Goal: Information Seeking & Learning: Learn about a topic

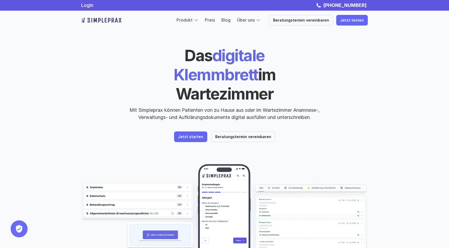
click at [203, 53] on h1 "Das digitale Klemmbrett im Wartezimmer" at bounding box center [224, 74] width 183 height 57
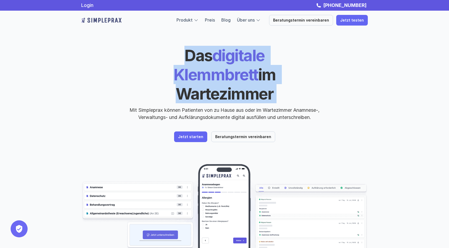
click at [203, 53] on h1 "Das digitale Klemmbrett im Wartezimmer" at bounding box center [224, 74] width 183 height 57
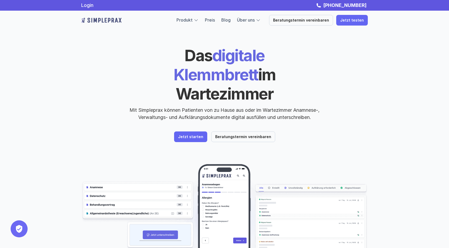
click at [87, 113] on div "Das digitale Klemmbrett im Wartezimmer Mit Simpleprax können Patienten von zu H…" at bounding box center [224, 94] width 287 height 96
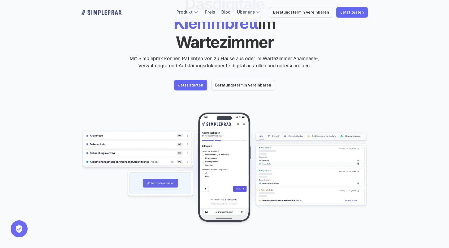
scroll to position [53, 0]
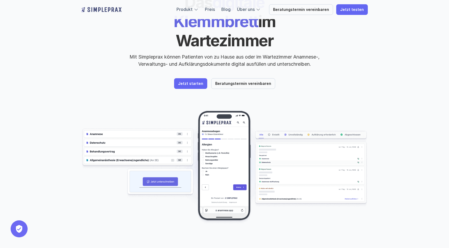
click at [161, 136] on img at bounding box center [224, 167] width 287 height 114
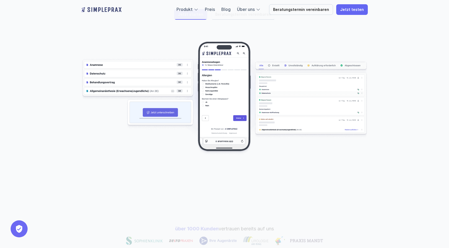
scroll to position [133, 0]
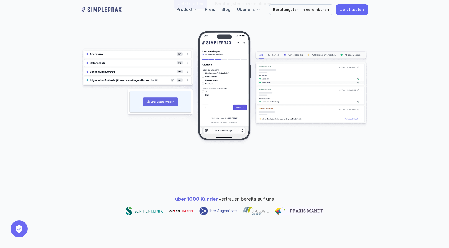
click at [201, 196] on span "über 1000 Kunden" at bounding box center [197, 199] width 44 height 6
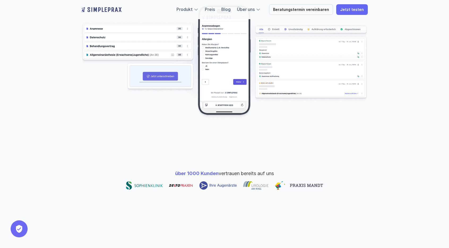
scroll to position [159, 0]
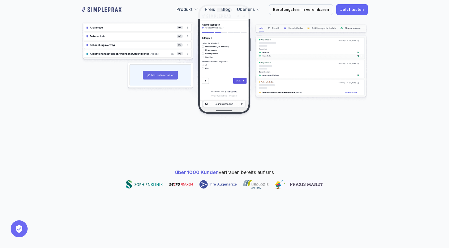
click at [142, 180] on img at bounding box center [144, 184] width 37 height 8
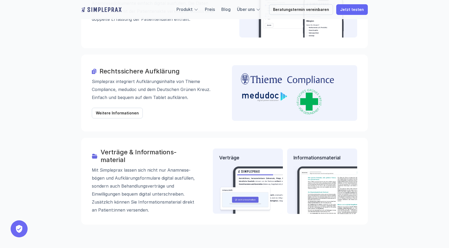
scroll to position [637, 0]
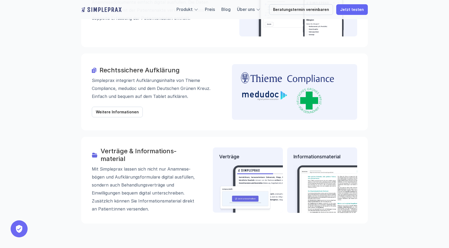
click at [165, 176] on p "Mit Simpleprax lassen sich nicht nur Anamnese­bögen und Aufklärungs­formulare d…" at bounding box center [145, 189] width 106 height 48
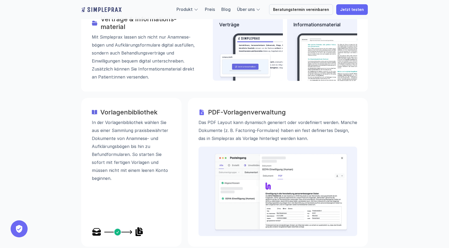
scroll to position [770, 0]
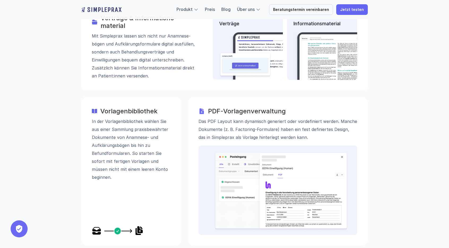
click at [104, 226] on img at bounding box center [118, 230] width 52 height 8
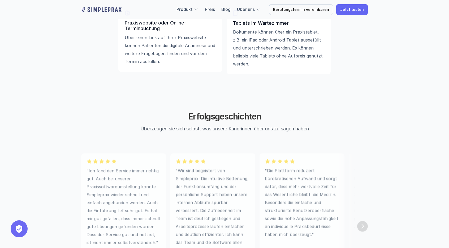
scroll to position [1487, 0]
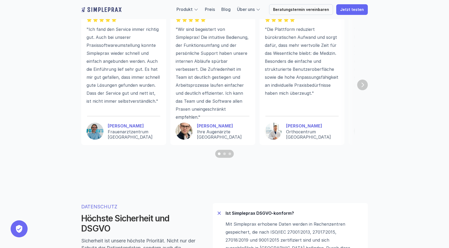
click at [225, 155] on div "Scroll to page 2" at bounding box center [224, 153] width 3 height 3
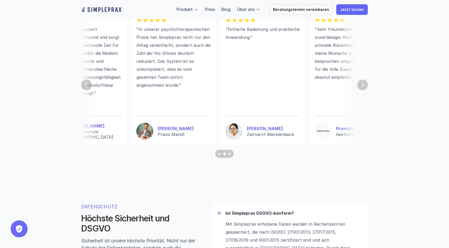
click at [229, 155] on div "Scroll to page 3" at bounding box center [230, 153] width 3 height 3
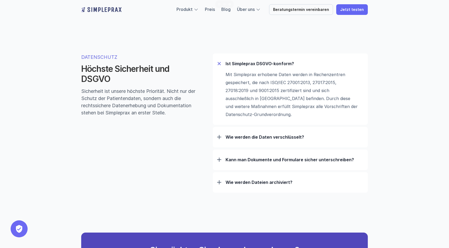
scroll to position [1647, 0]
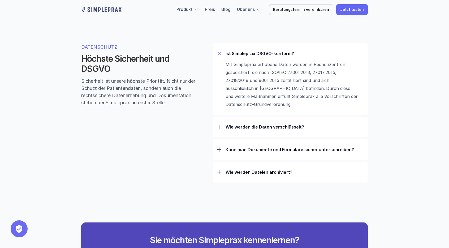
click at [247, 129] on p "Wie werden die Daten verschlüsselt?" at bounding box center [295, 126] width 138 height 5
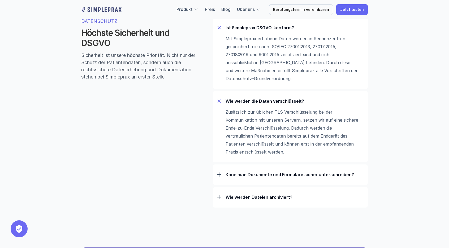
scroll to position [1673, 0]
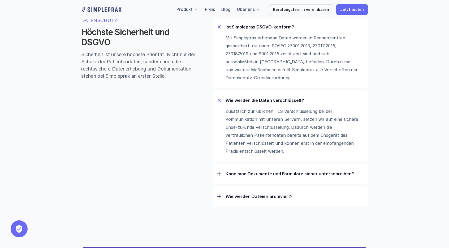
click at [228, 176] on p "Kann man Dokumente und Formulare sicher unterschreiben?" at bounding box center [295, 173] width 138 height 5
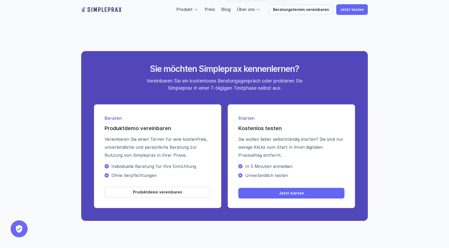
scroll to position [1912, 0]
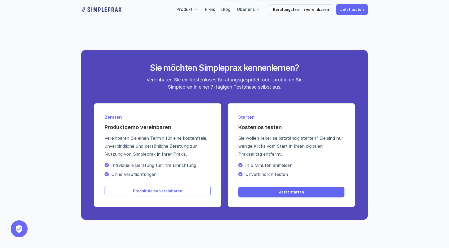
click at [175, 193] on p "Produktdemo vereinbaren" at bounding box center [157, 191] width 49 height 5
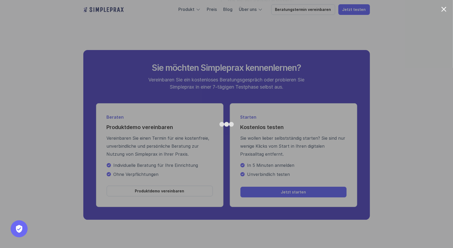
click at [49, 158] on div at bounding box center [226, 124] width 453 height 248
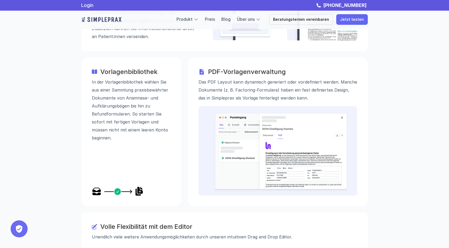
scroll to position [810, 0]
click at [193, 20] on link "Produkt" at bounding box center [185, 19] width 16 height 5
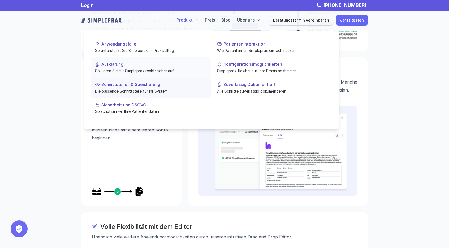
click at [137, 84] on p "Schnittstellen & Speicherung" at bounding box center [153, 84] width 105 height 5
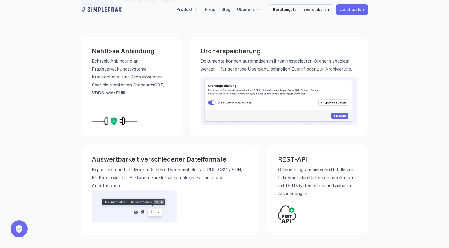
scroll to position [159, 0]
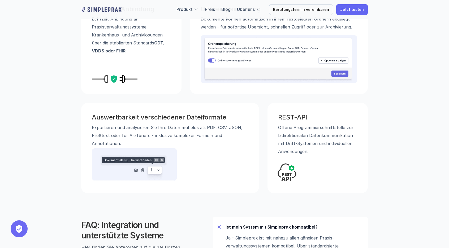
click at [156, 170] on img at bounding box center [134, 165] width 85 height 34
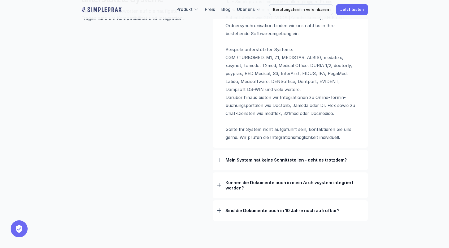
scroll to position [398, 0]
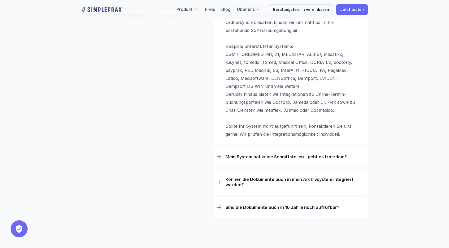
click at [226, 160] on div "Mein System hat keine Schnittstellen - geht es trotzdem?" at bounding box center [290, 157] width 147 height 14
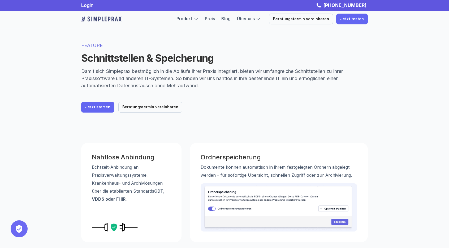
scroll to position [0, 0]
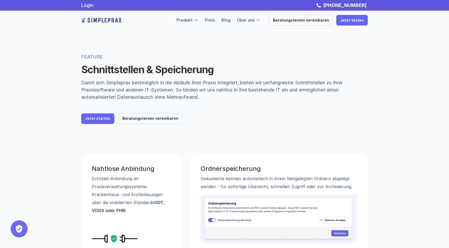
click at [84, 31] on div at bounding box center [84, 31] width 0 height 0
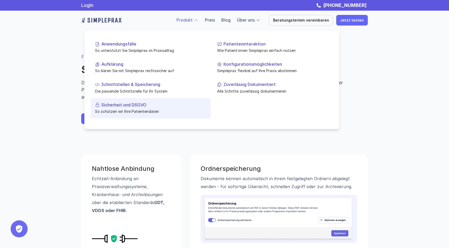
click at [137, 110] on p "So schützen wir Ihre Patientendaten" at bounding box center [151, 111] width 112 height 6
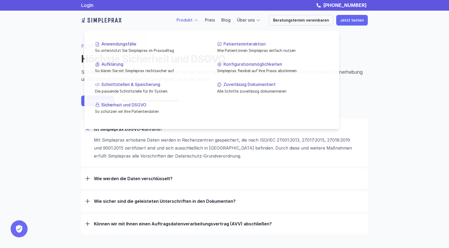
click at [200, 23] on div at bounding box center [211, 73] width 255 height 112
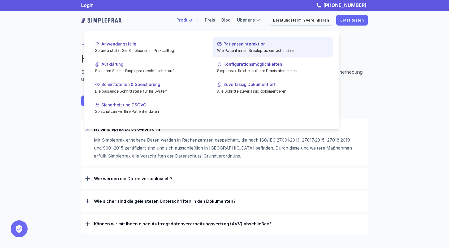
click at [232, 41] on p "Patienteninteraktion" at bounding box center [276, 43] width 105 height 5
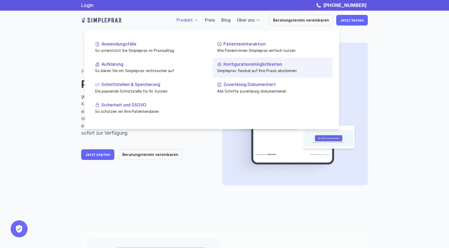
click at [248, 68] on p "Simpleprax flexibel auf Ihre Praxis abstimmen" at bounding box center [273, 71] width 112 height 6
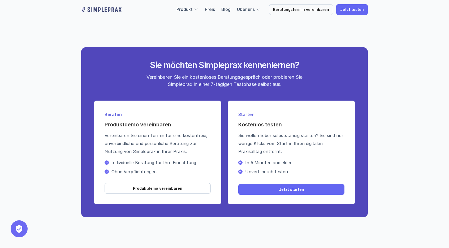
scroll to position [1110, 0]
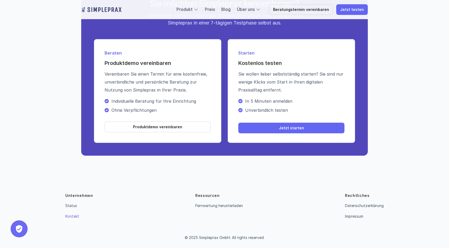
click at [75, 214] on link "Kontakt" at bounding box center [72, 216] width 14 height 5
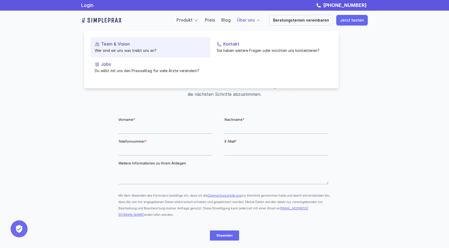
click at [114, 47] on link "Team & Vision Wer sind wir uns was treibt uns an?" at bounding box center [151, 47] width 120 height 20
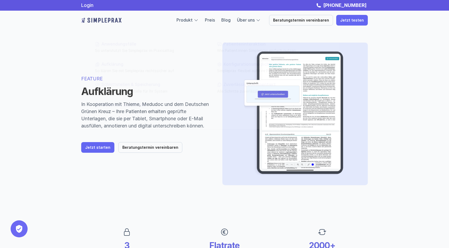
click at [377, 112] on div "FEATURE Aufklärung In Kooperation mit Thieme, Medudoc und dem Deutschen Grünen …" at bounding box center [224, 113] width 319 height 185
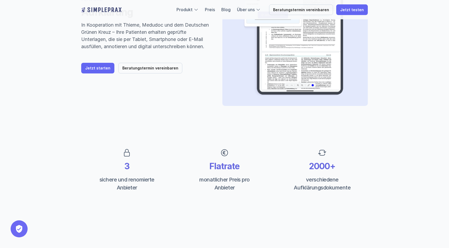
scroll to position [80, 0]
